Goal: Task Accomplishment & Management: Use online tool/utility

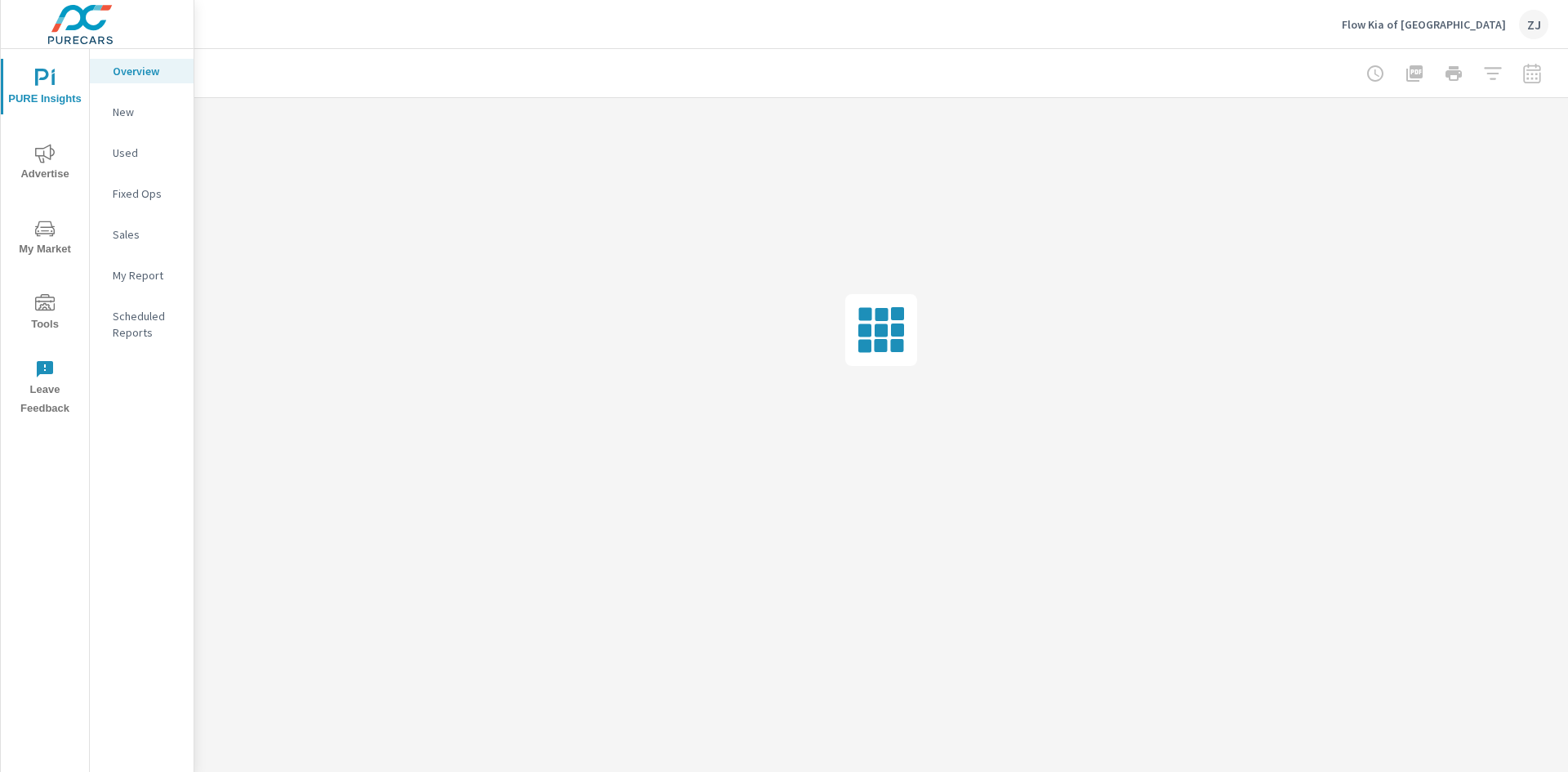
click at [47, 296] on icon "nav menu" at bounding box center [44, 303] width 20 height 20
click at [143, 113] on p "Onsite Offers" at bounding box center [146, 111] width 68 height 16
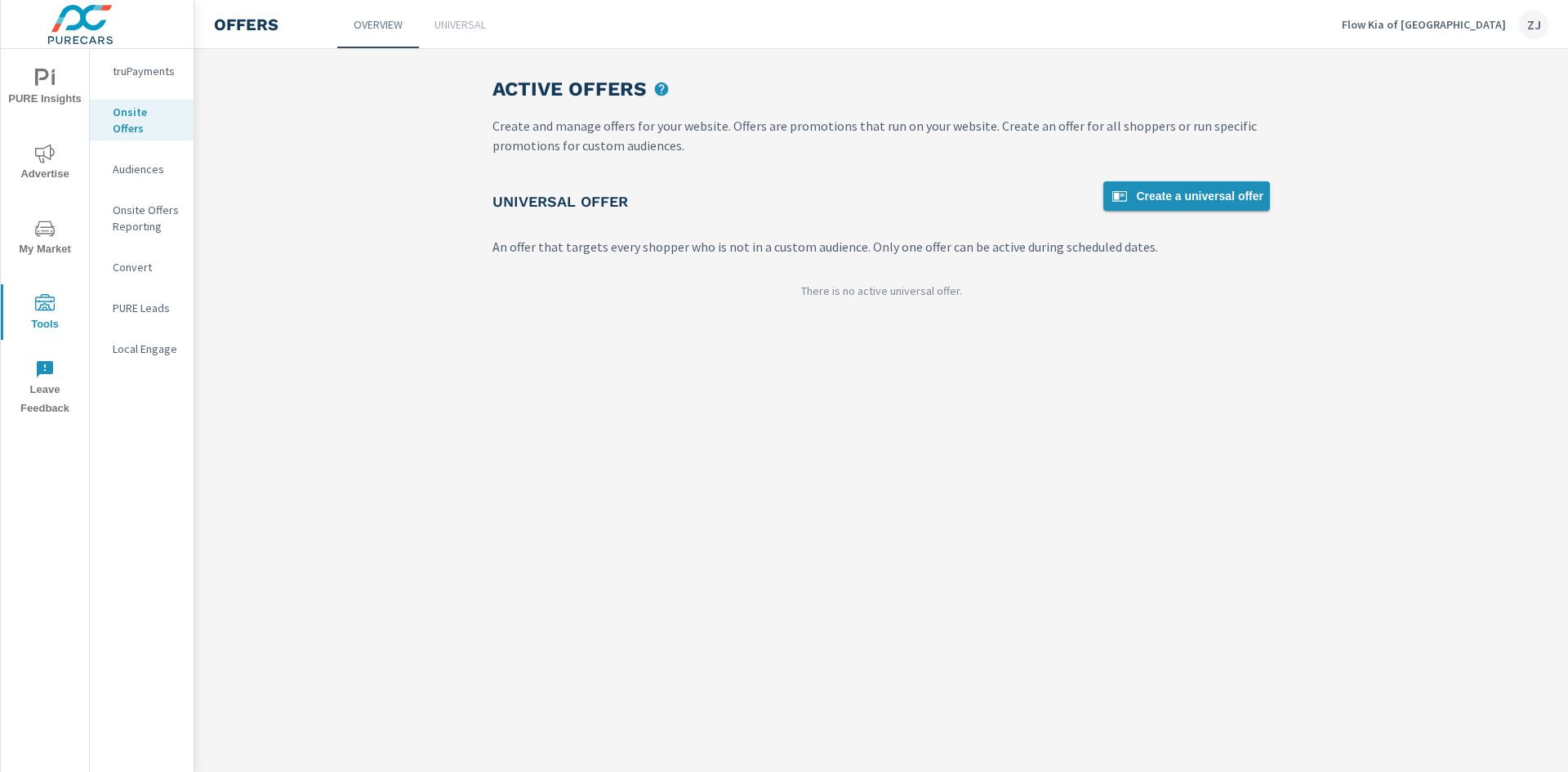
click at [1176, 199] on span "Create a universal offer" at bounding box center [1187, 195] width 154 height 20
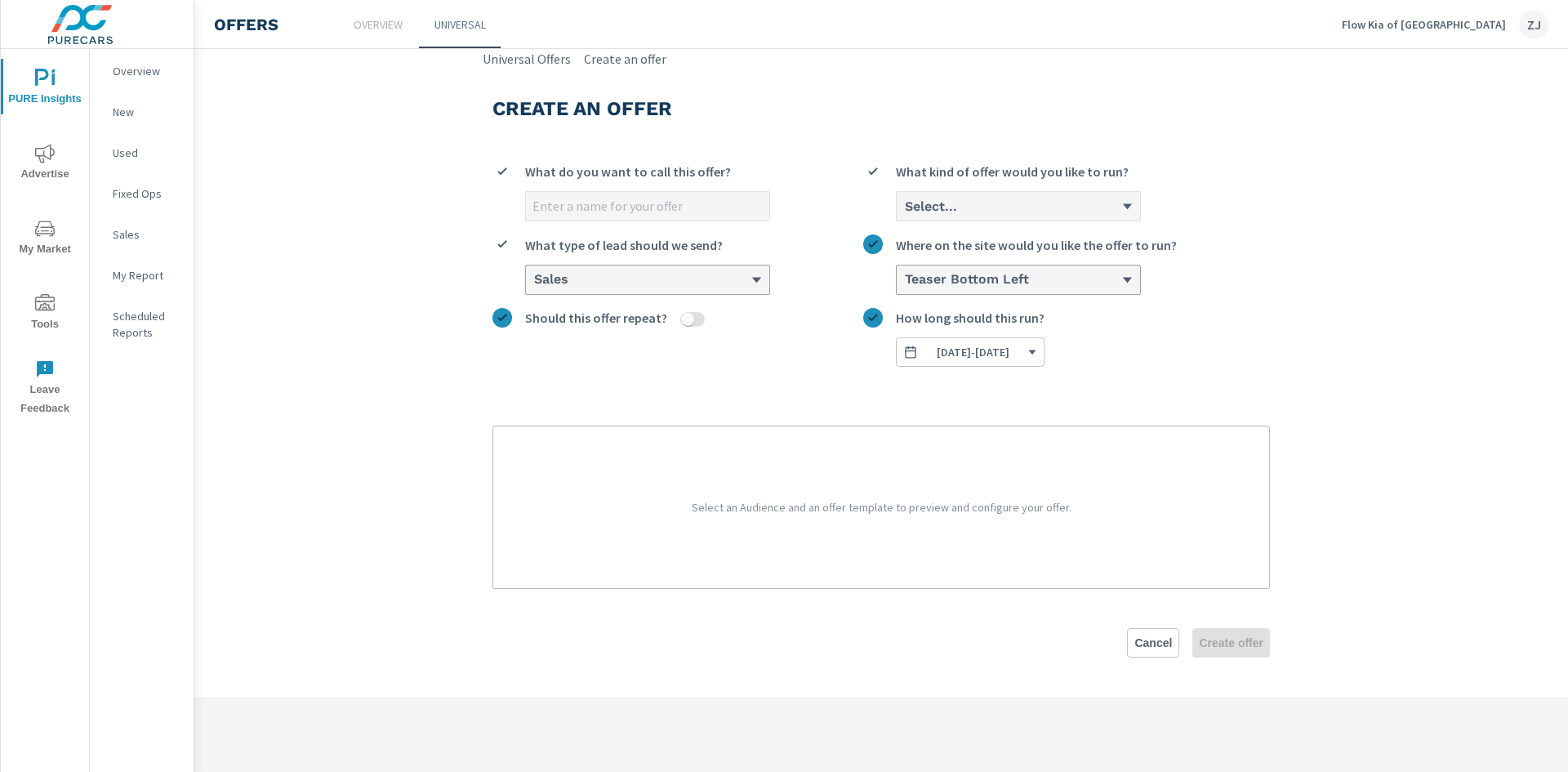
click at [970, 198] on div "Select..." at bounding box center [1018, 206] width 243 height 28
click at [905, 199] on input "Select... What kind of offer would you like to run?" at bounding box center [904, 207] width 2 height 15
click at [975, 262] on li "Custom" at bounding box center [1018, 270] width 243 height 30
click at [905, 214] on input "option Custom focused, 2 of 3. 3 results available. Use Up and Down to choose o…" at bounding box center [904, 207] width 2 height 15
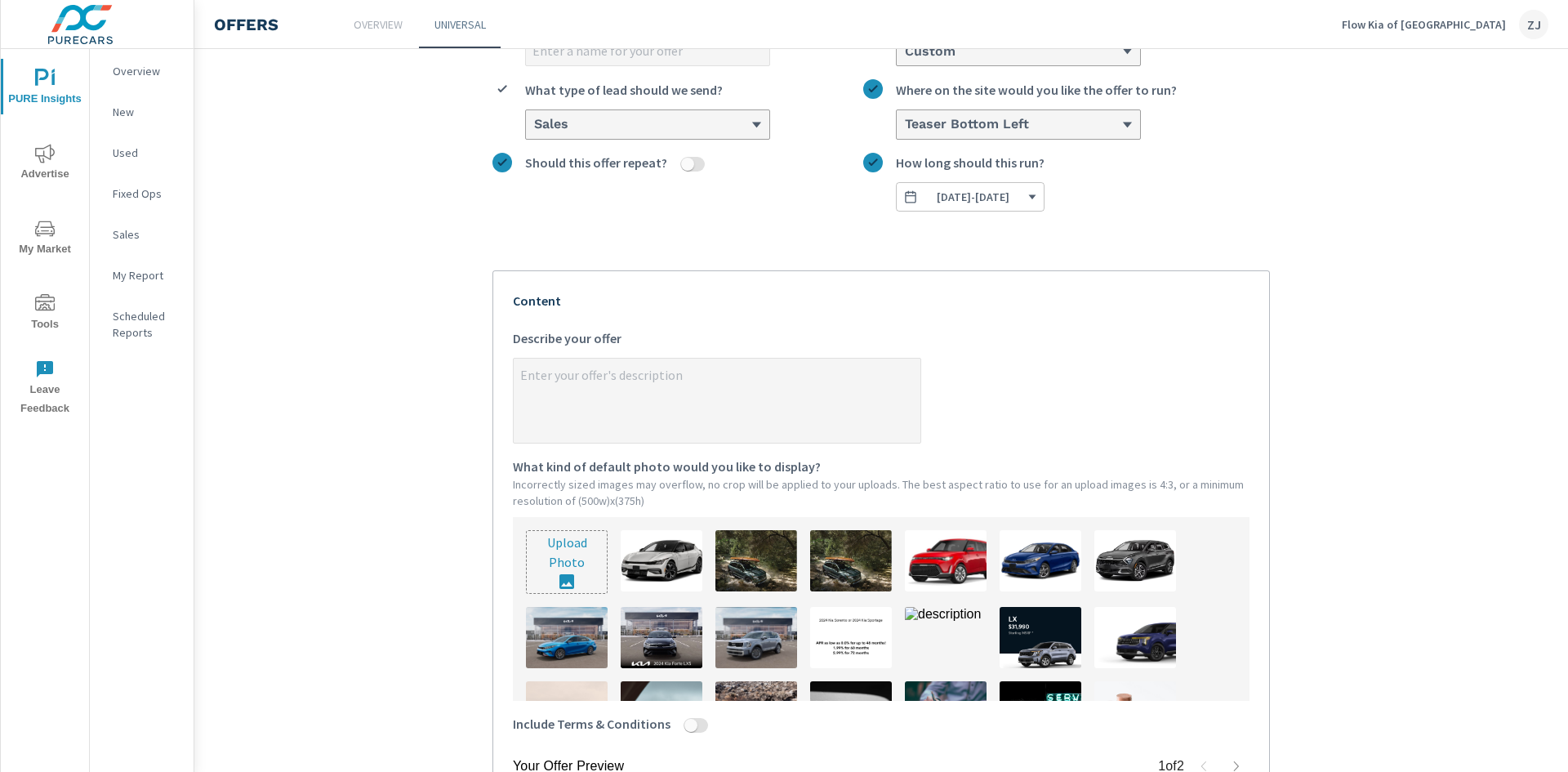
scroll to position [327, 0]
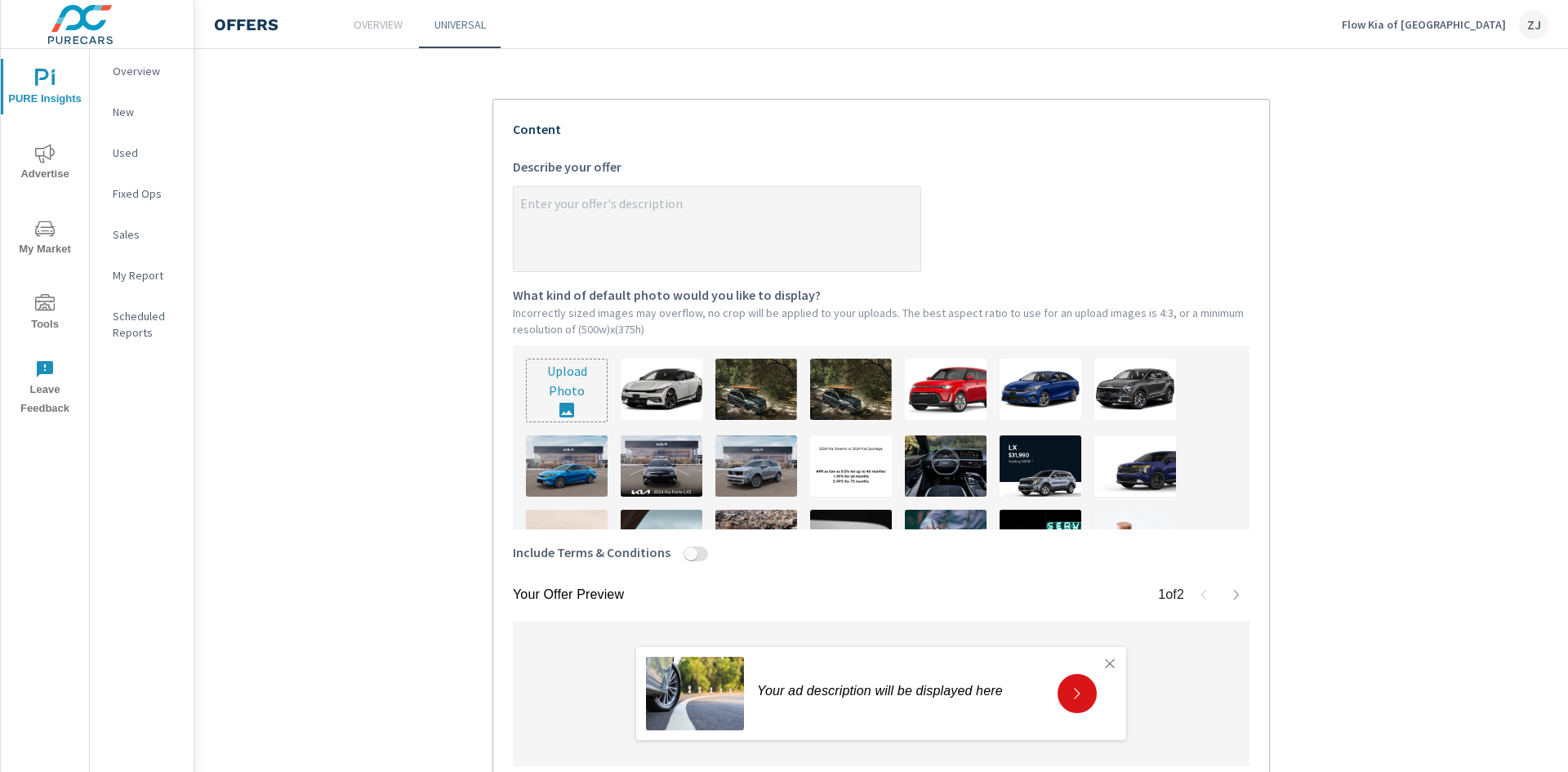
drag, startPoint x: 1145, startPoint y: 393, endPoint x: 1356, endPoint y: 301, distance: 230.2
click at [1356, 301] on section "Create an offer What do you want to call this offer? Custom What kind of offer …" at bounding box center [881, 317] width 1374 height 1152
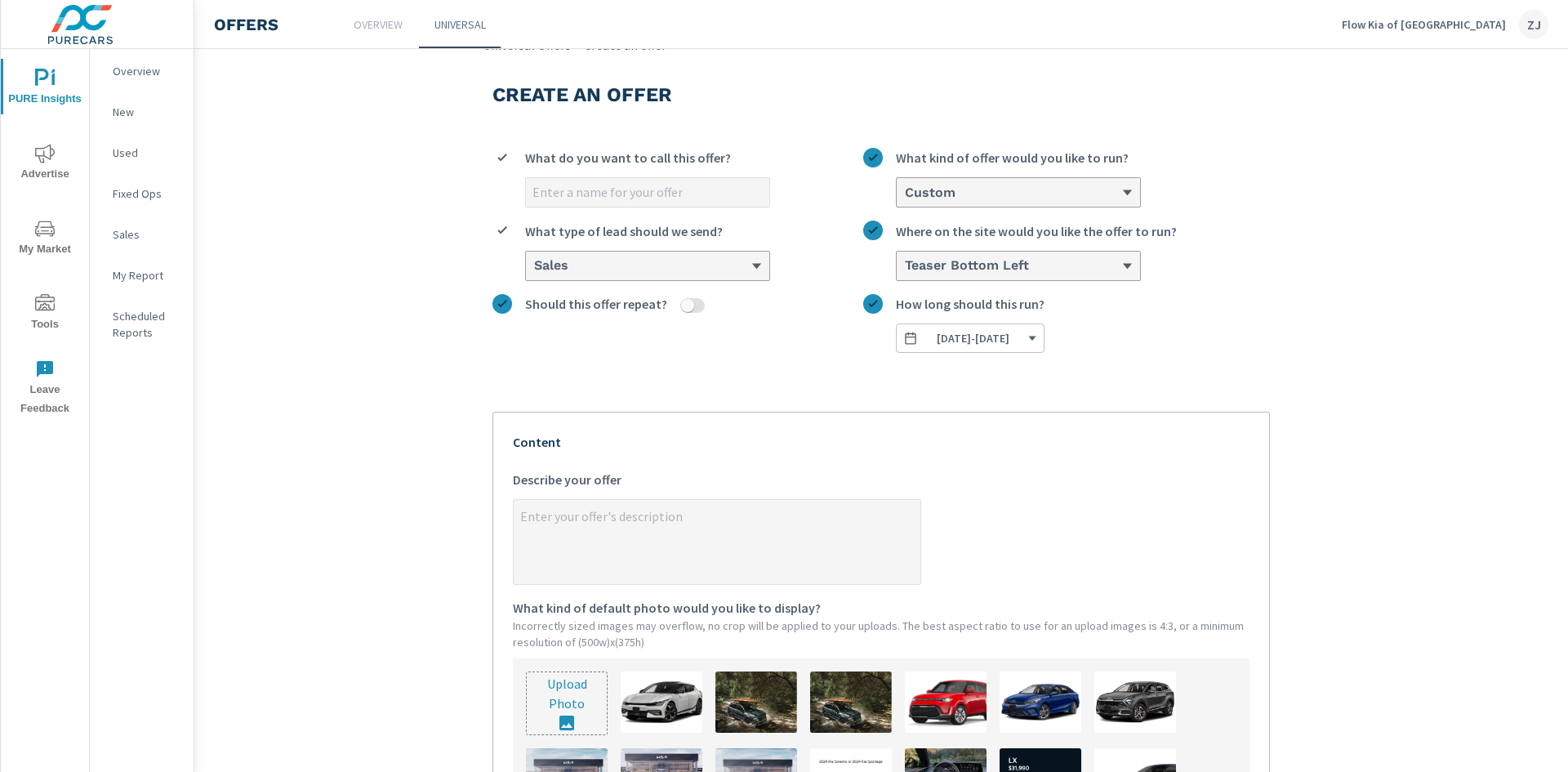
scroll to position [0, 0]
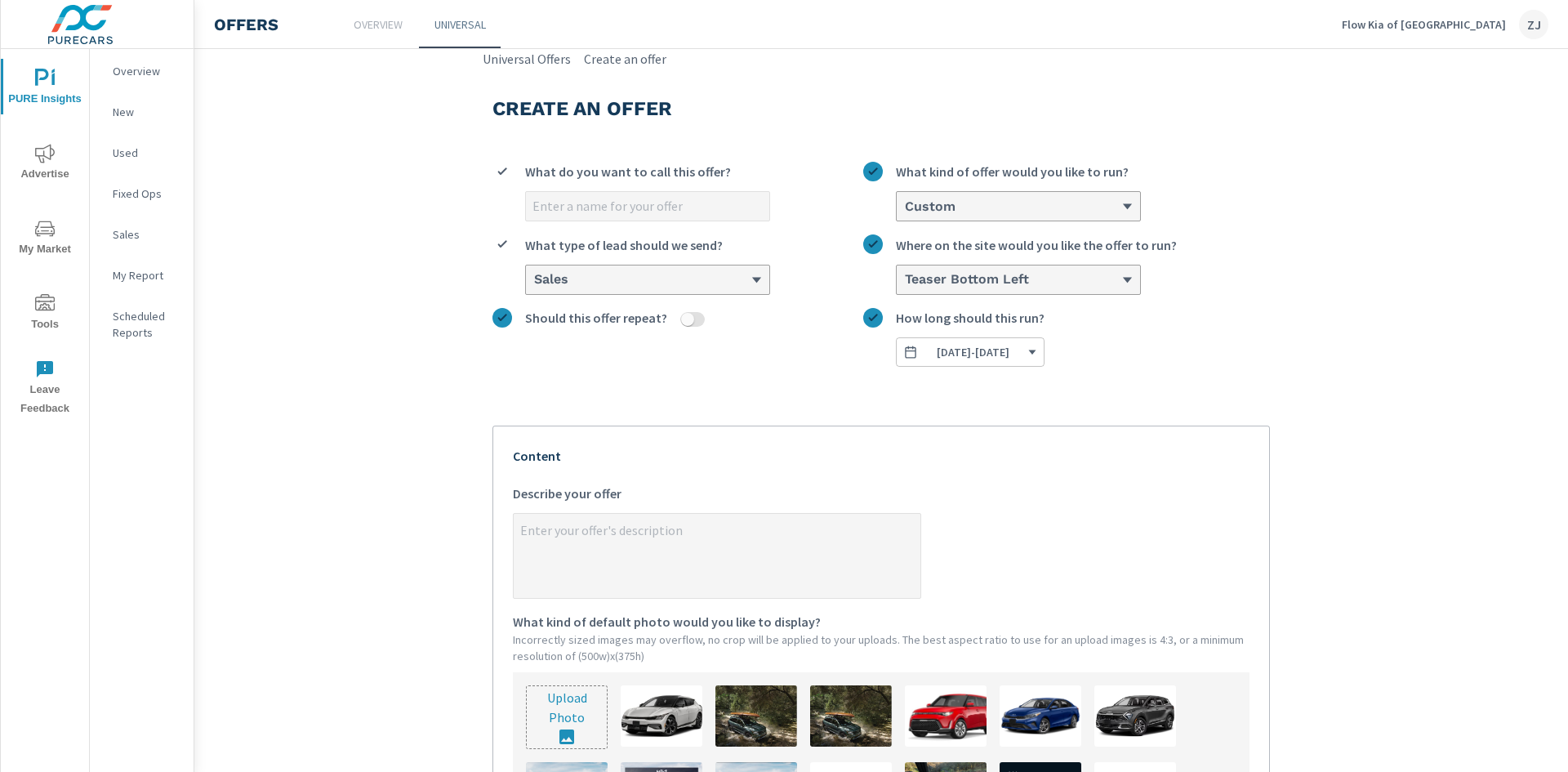
click at [1007, 348] on span "[DATE] - [DATE]" at bounding box center [973, 352] width 72 height 15
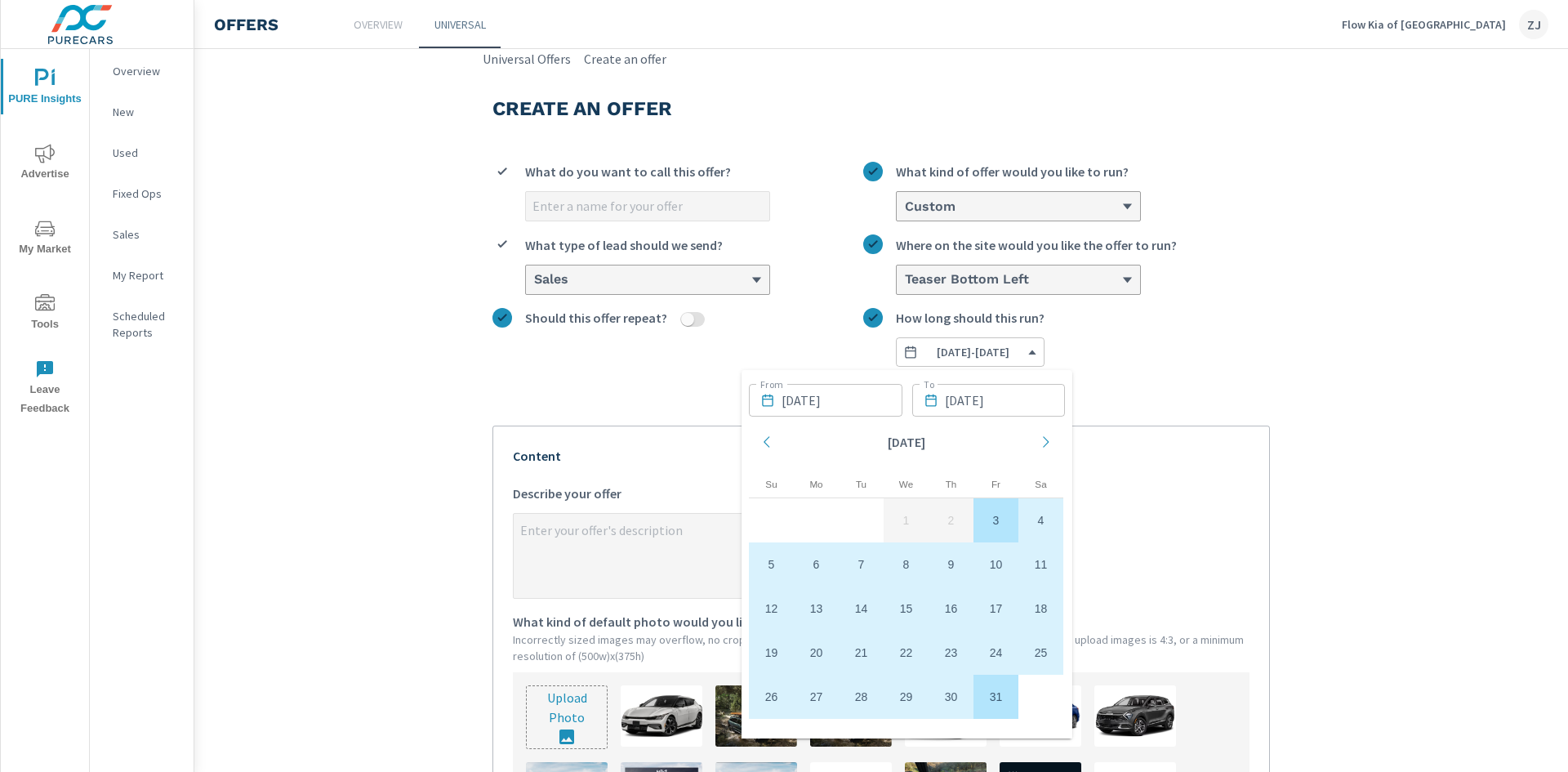
click at [1001, 524] on td "3" at bounding box center [996, 520] width 45 height 44
click at [1046, 432] on div "Move forward to switch to the next month." at bounding box center [1039, 443] width 36 height 47
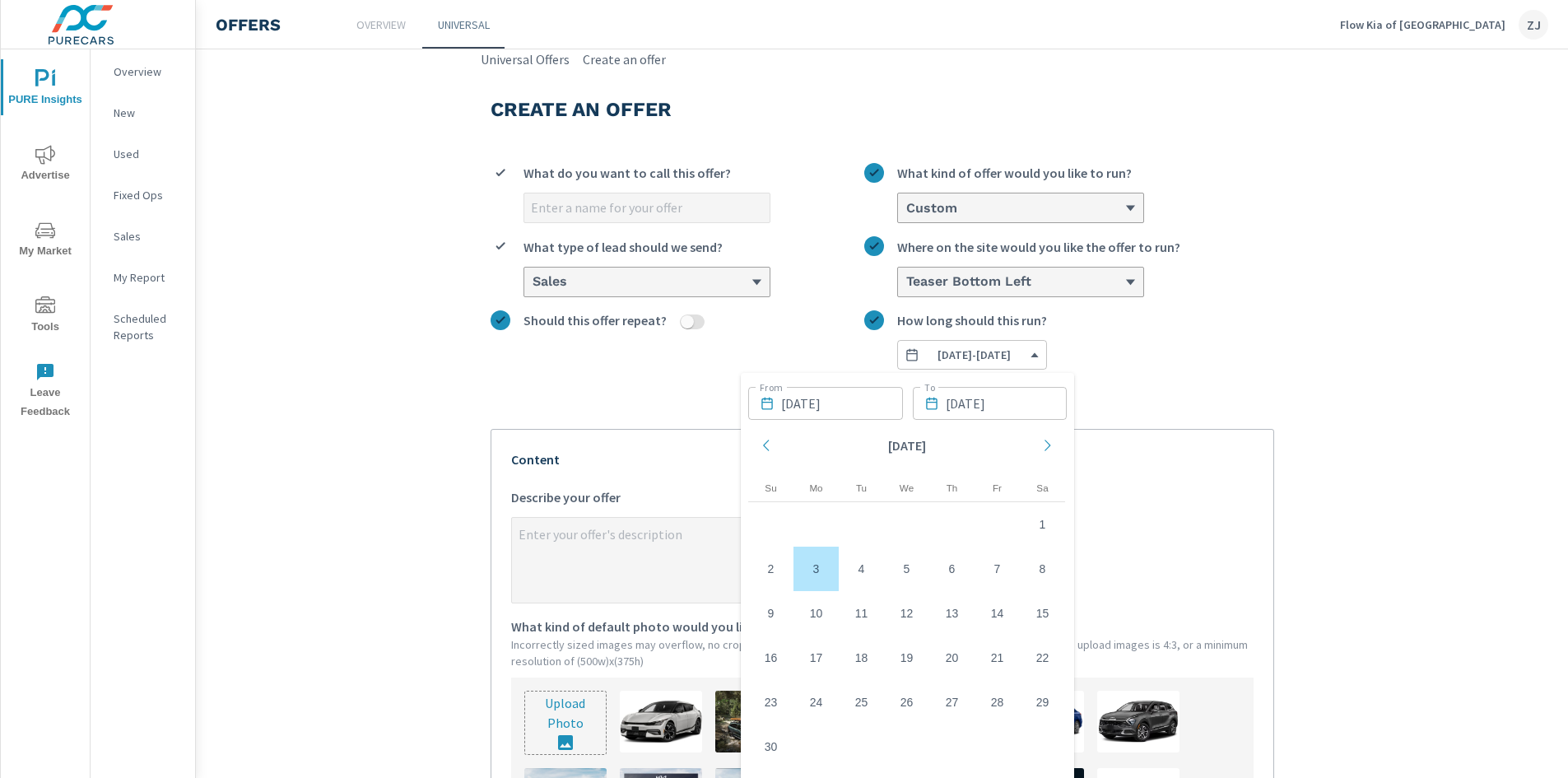
click at [814, 563] on td "3" at bounding box center [817, 569] width 45 height 44
type textarea "x"
type input "[DATE]"
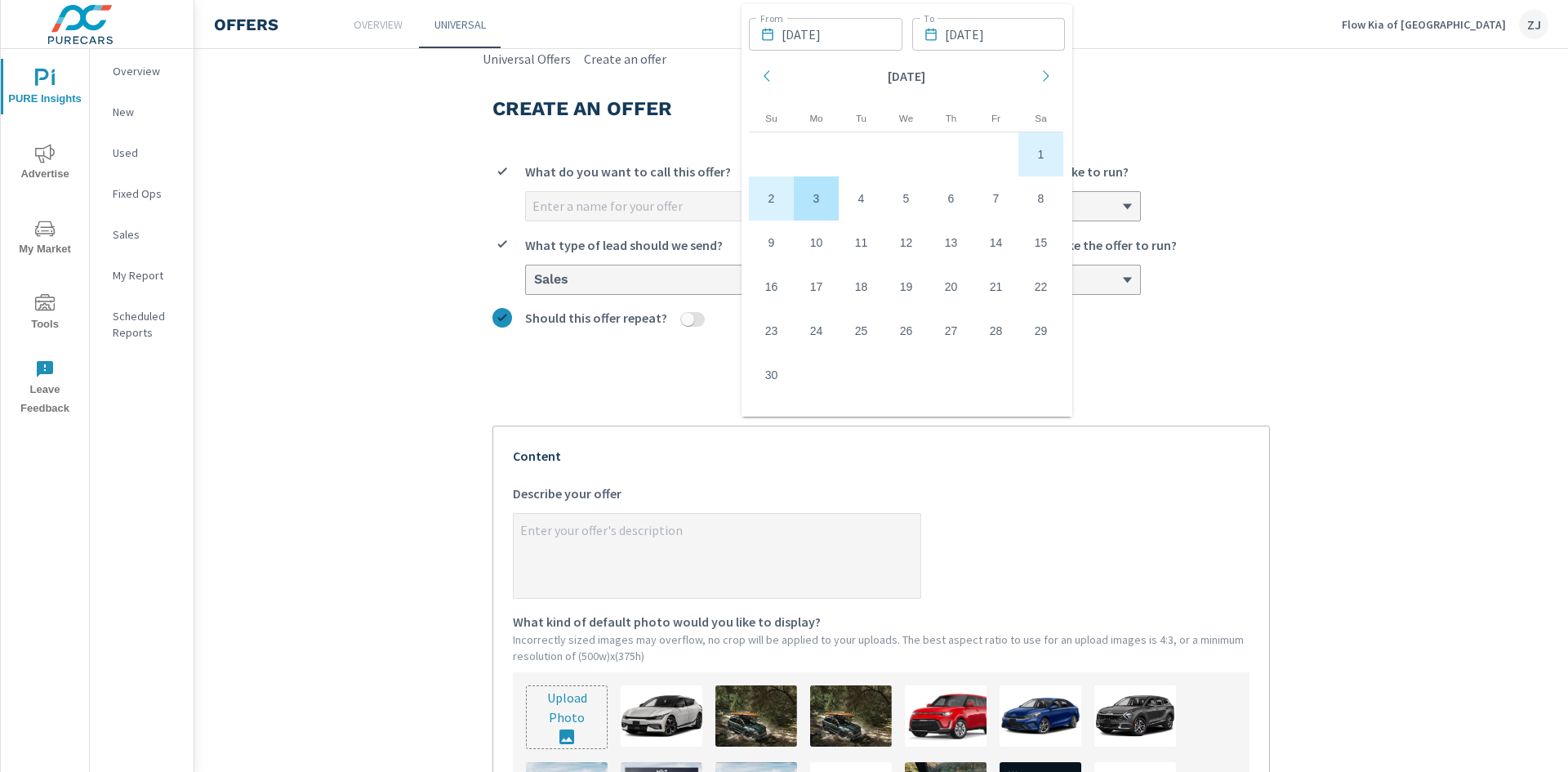
click at [1358, 275] on section "Create an offer What do you want to call this offer? Custom What kind of offer …" at bounding box center [881, 644] width 1374 height 1152
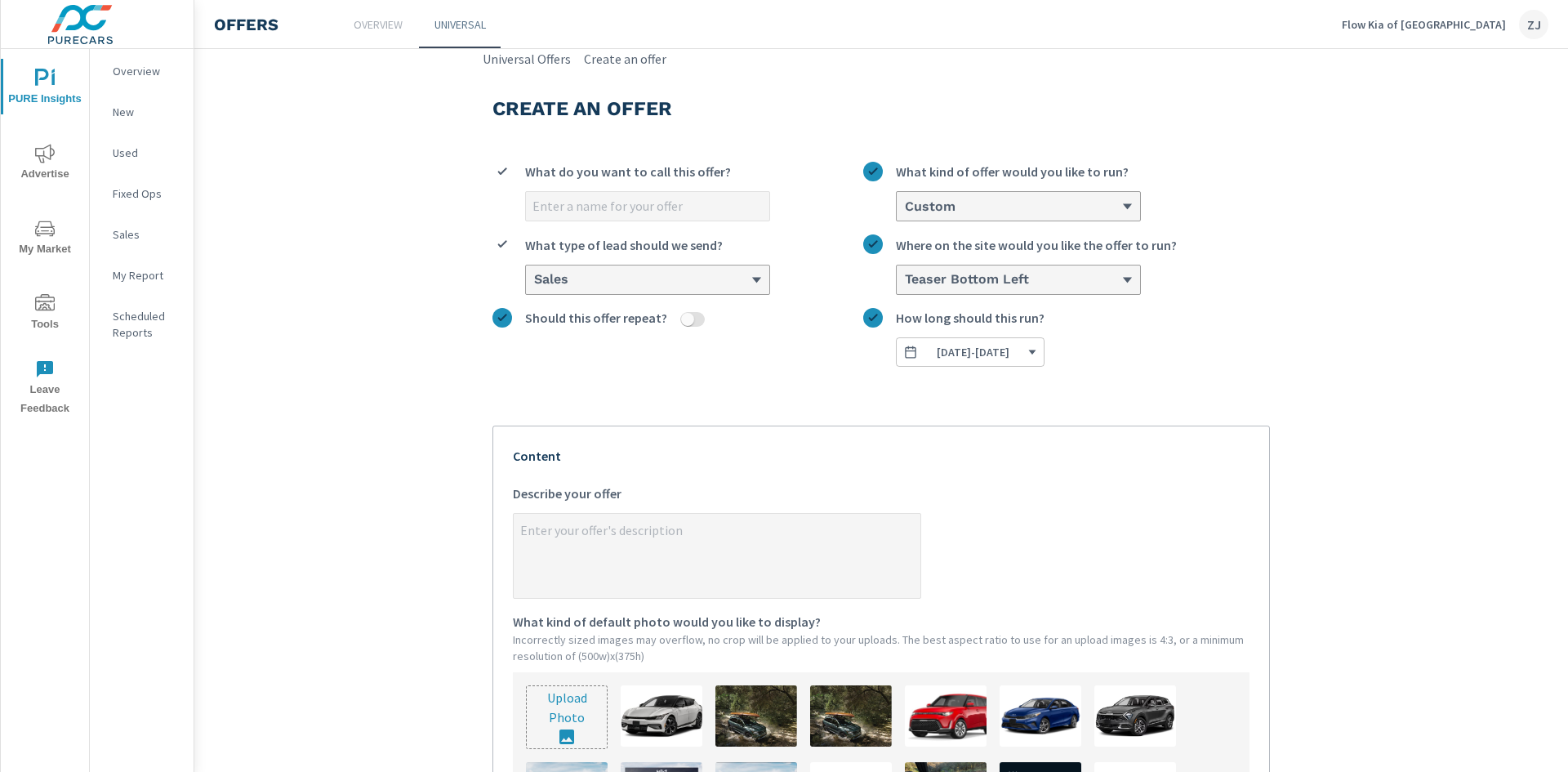
type textarea "x"
drag, startPoint x: 739, startPoint y: 582, endPoint x: 743, endPoint y: 569, distance: 13.6
click at [739, 582] on textarea "x Describe your offer" at bounding box center [716, 557] width 407 height 82
paste textarea "Get 1.99% APR for up to 60 months on a new 2026 Kia Sportage Hybrid"
type textarea "Get 1.99% APR for up to 60 months on a new 2026 Kia Sportage Hybrid"
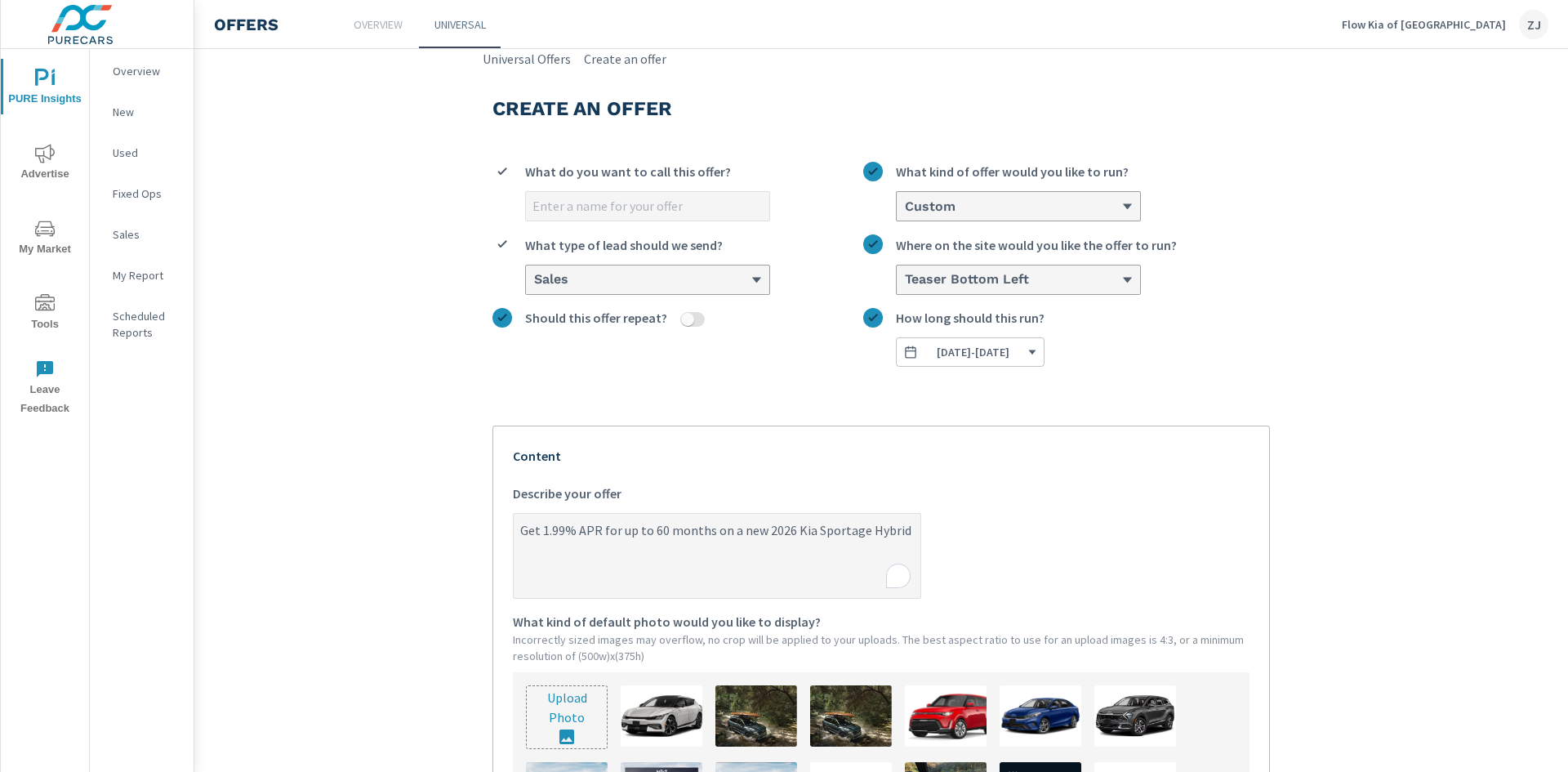
type textarea "x"
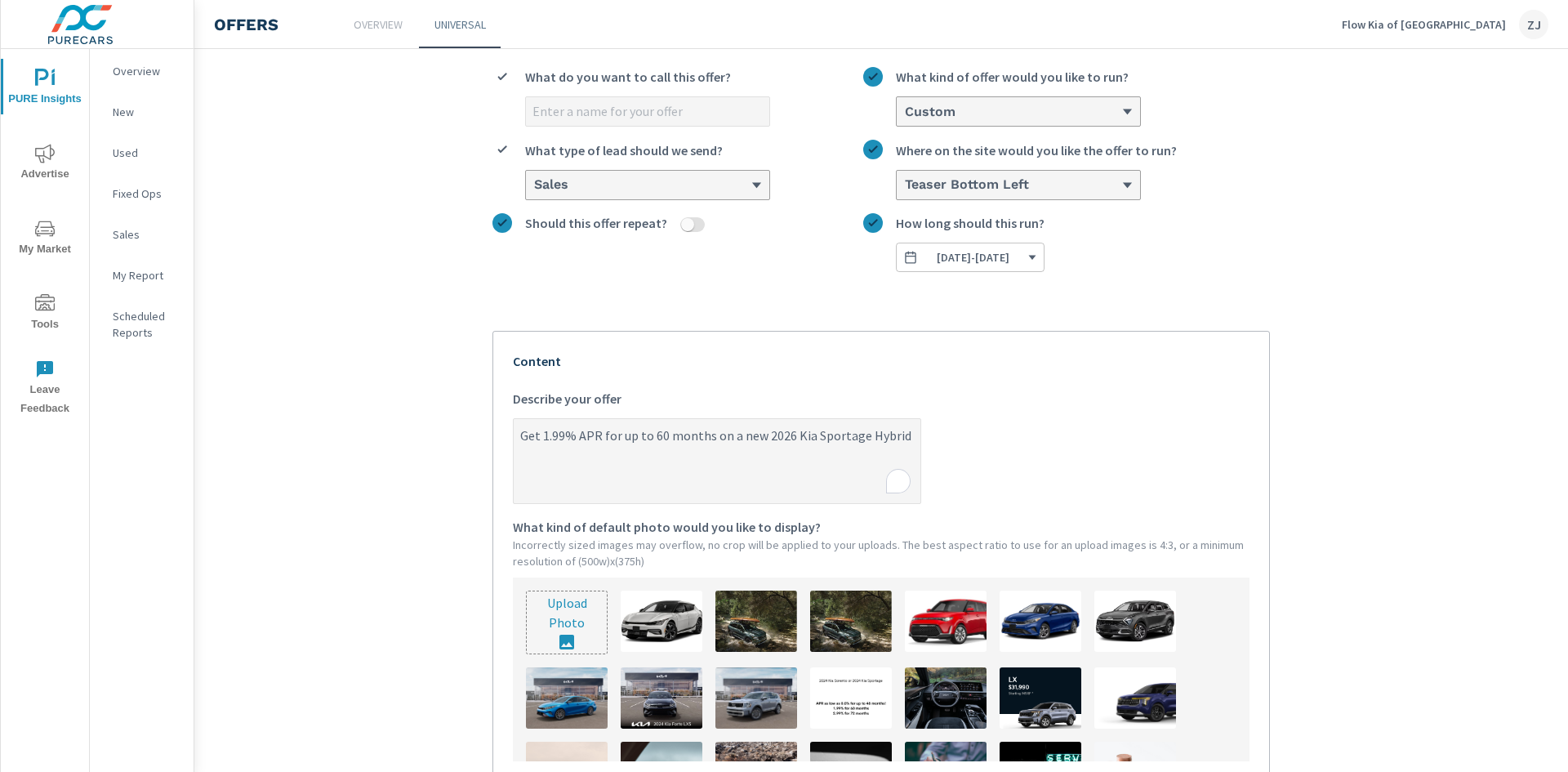
scroll to position [245, 0]
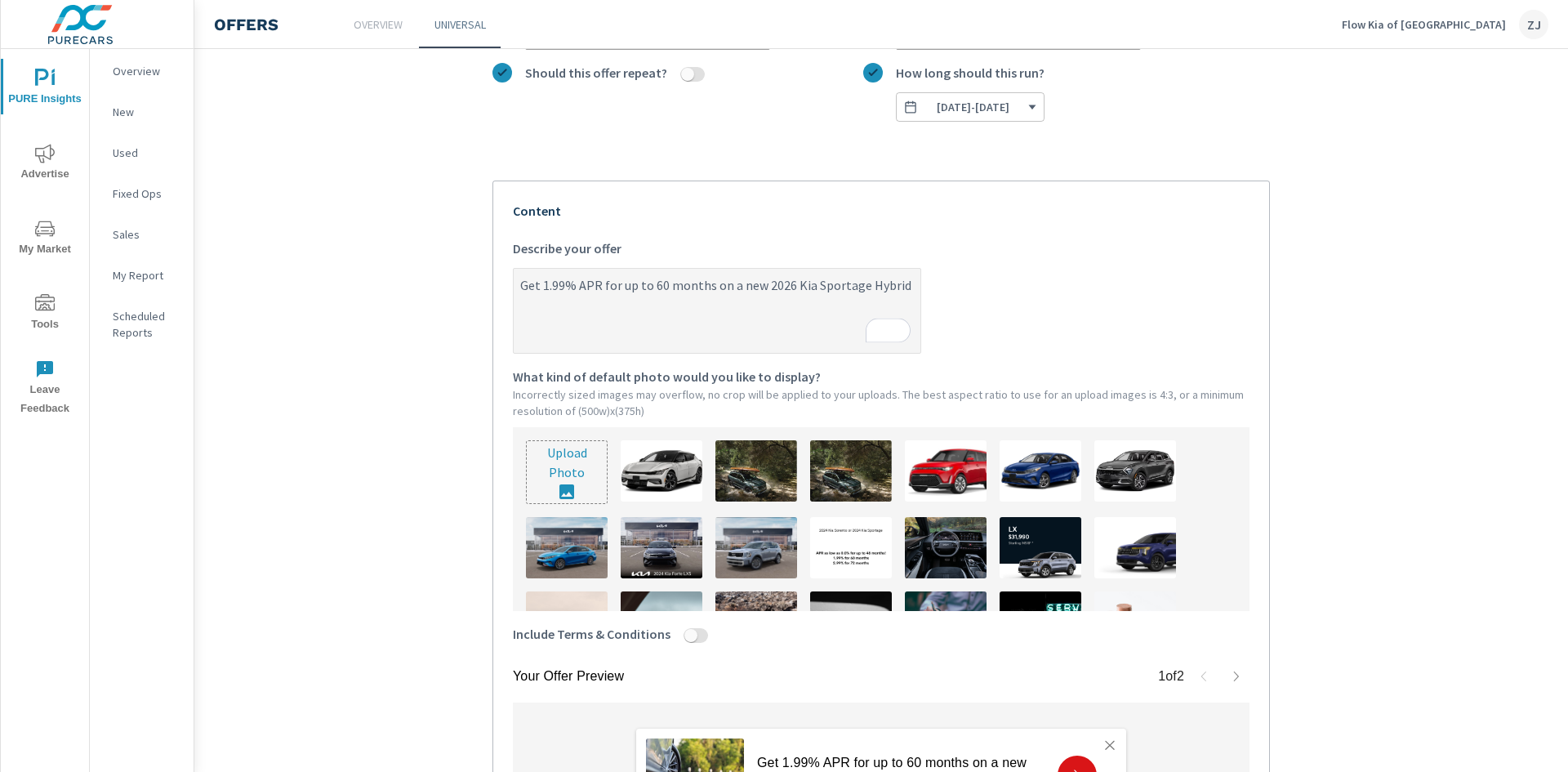
type textarea "Get 1.99% APR for up to 60 months on a new 2026 Kia Sportage Hybrid"
type textarea "x"
click at [568, 478] on input "file" at bounding box center [566, 472] width 80 height 62
click at [561, 497] on input "file" at bounding box center [566, 472] width 80 height 62
type input "C:\fakepath\20626_2026_Kia_Sportage_ICE.jpg"
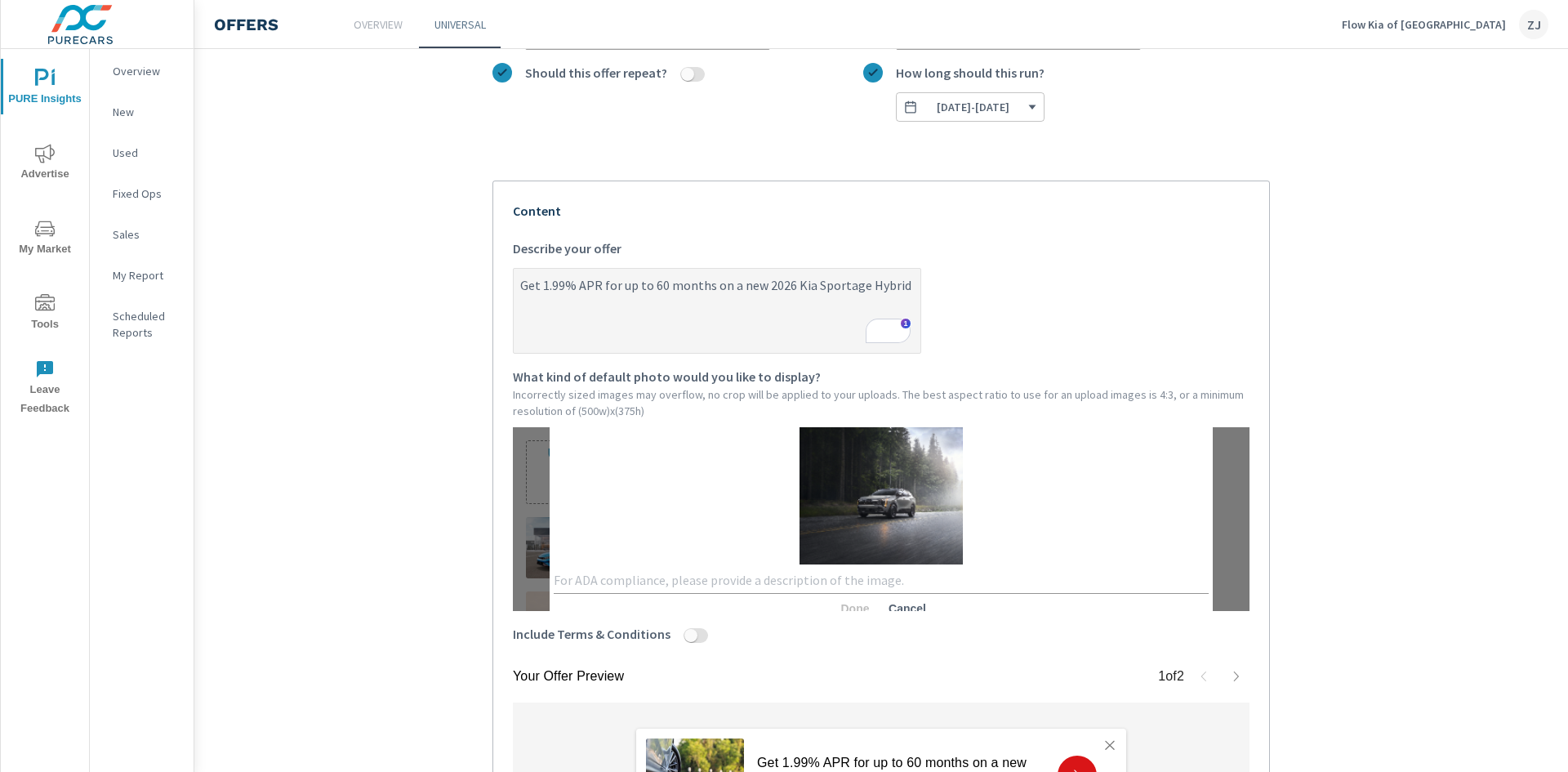
click at [790, 585] on textarea at bounding box center [882, 580] width 655 height 16
type textarea "2026 Kia Sportage ICE Driving on"
